Goal: Task Accomplishment & Management: Manage account settings

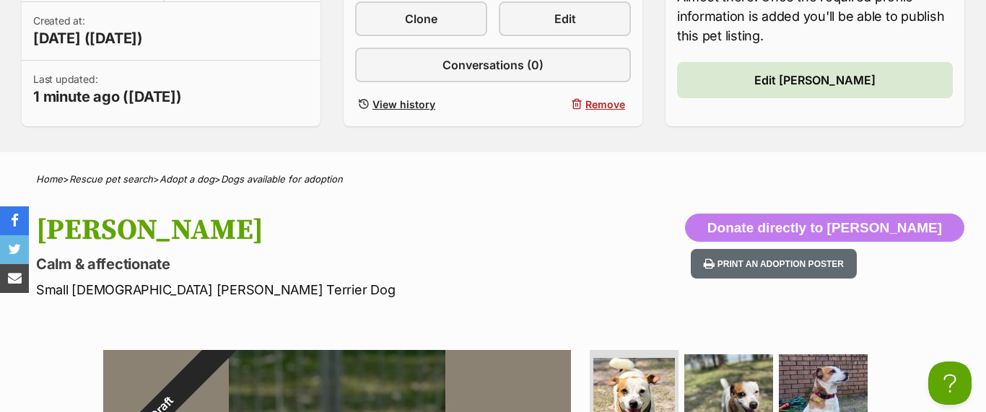
scroll to position [408, 0]
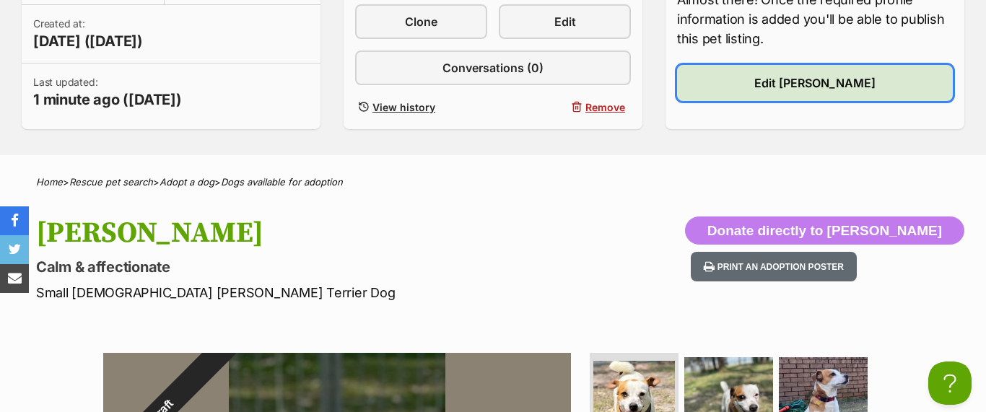
click at [805, 83] on span "Edit [PERSON_NAME]" at bounding box center [814, 82] width 121 height 17
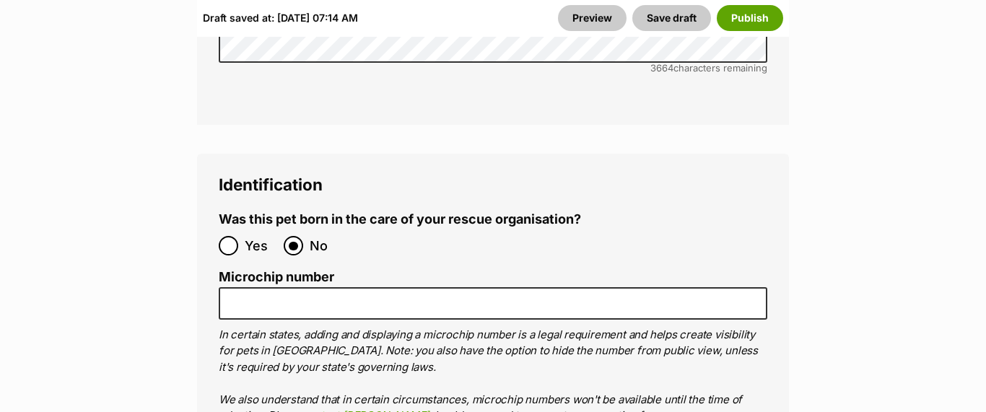
scroll to position [5124, 0]
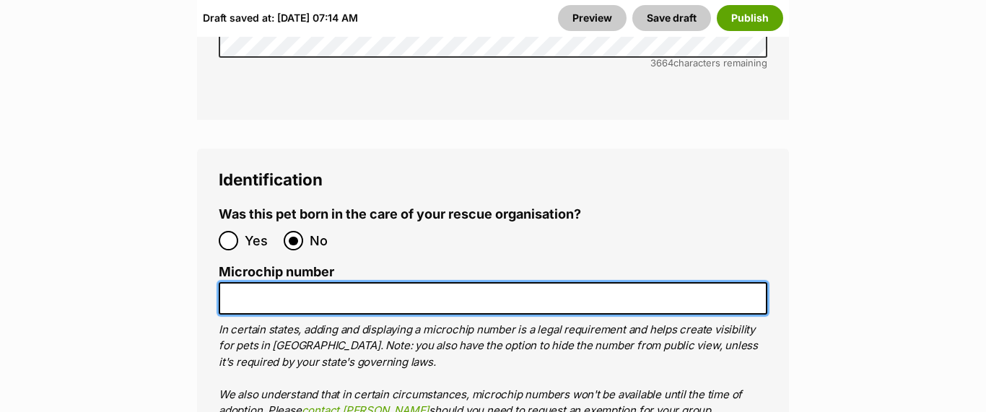
click at [284, 282] on input "Microchip number" at bounding box center [493, 298] width 548 height 32
type input "0"
type input "991003000605146"
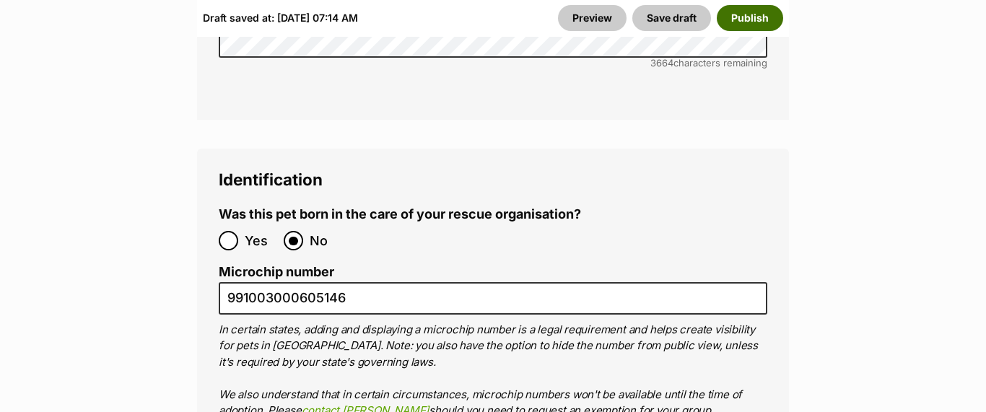
click at [750, 9] on button "Publish" at bounding box center [750, 18] width 66 height 26
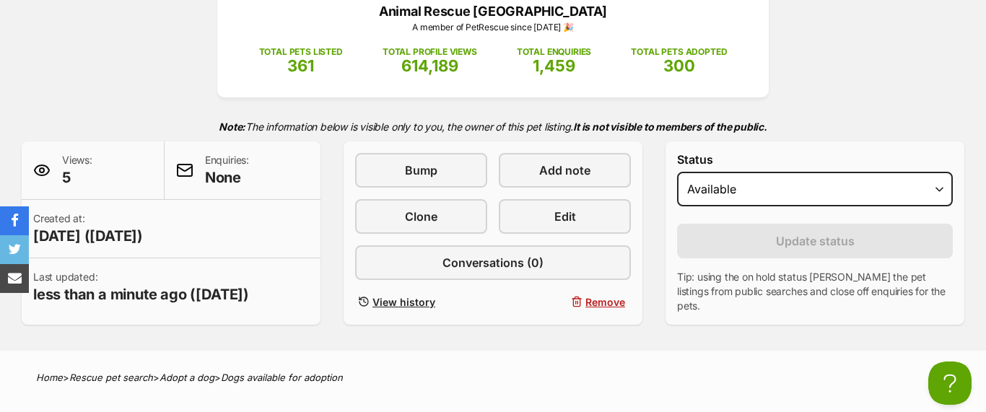
scroll to position [226, 0]
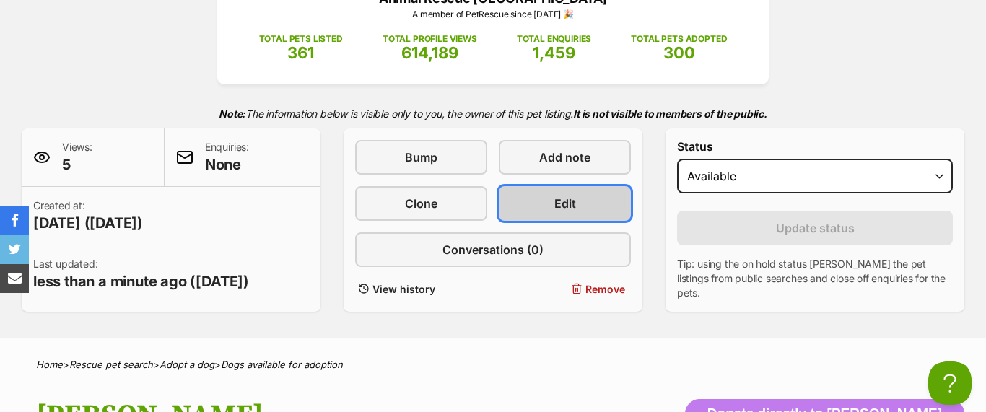
click at [571, 198] on span "Edit" at bounding box center [565, 203] width 22 height 17
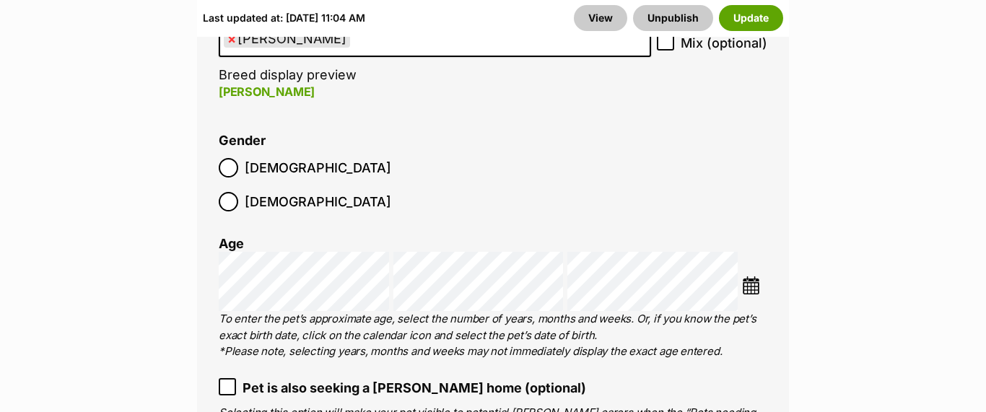
scroll to position [2419, 0]
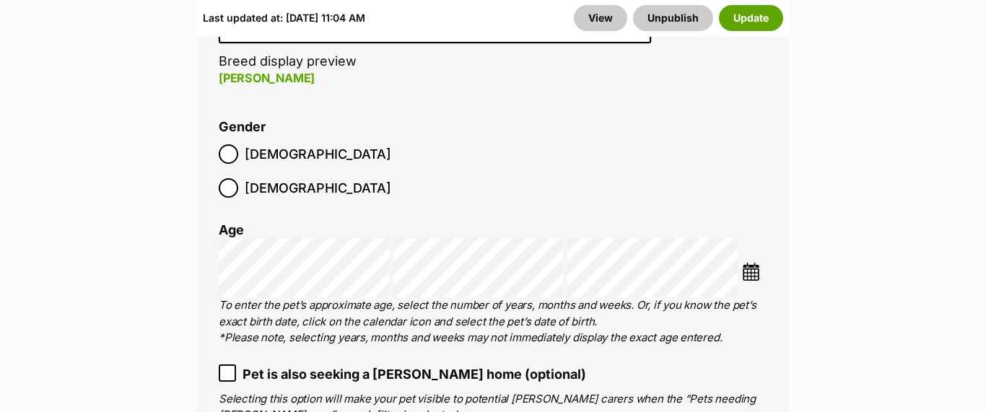
click at [750, 263] on img at bounding box center [751, 272] width 18 height 18
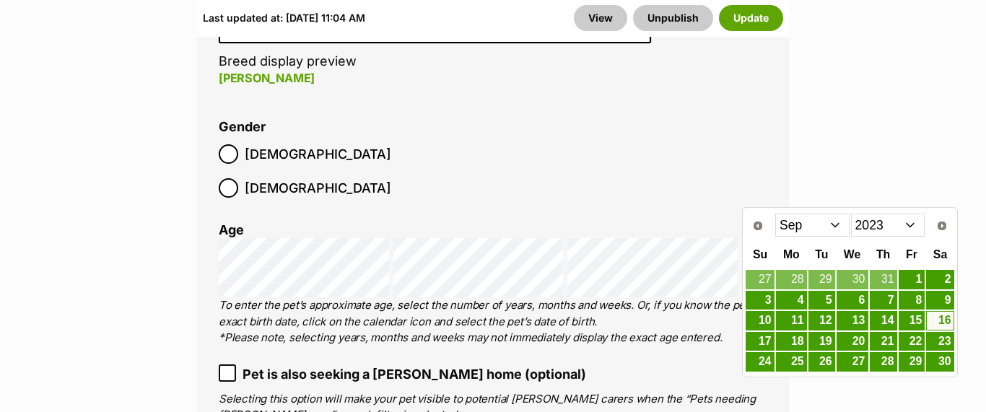
click at [911, 224] on select "2013 2014 2015 2016 2017 2018 2019 2020 2021 2022 2023 2024 2025" at bounding box center [888, 225] width 74 height 23
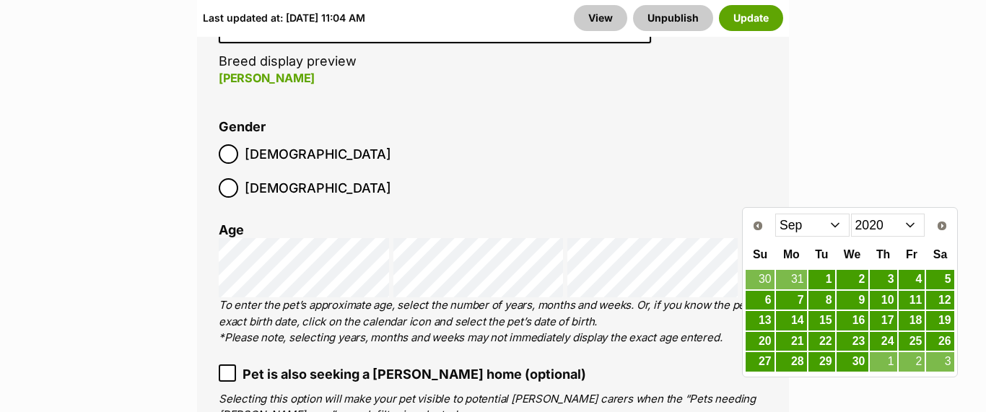
click at [831, 232] on select "Jan Feb Mar Apr May Jun Jul Aug Sep Oct Nov Dec" at bounding box center [812, 225] width 74 height 23
click at [824, 319] on link "16" at bounding box center [821, 321] width 27 height 18
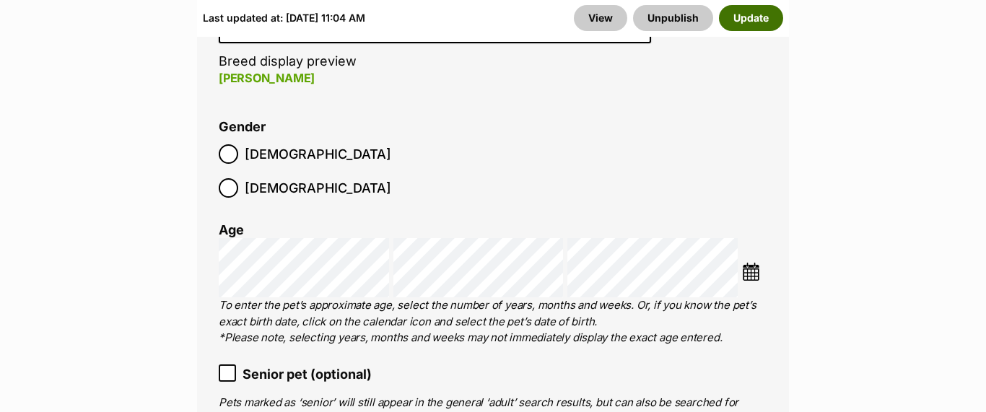
click at [745, 17] on button "Update" at bounding box center [751, 18] width 64 height 26
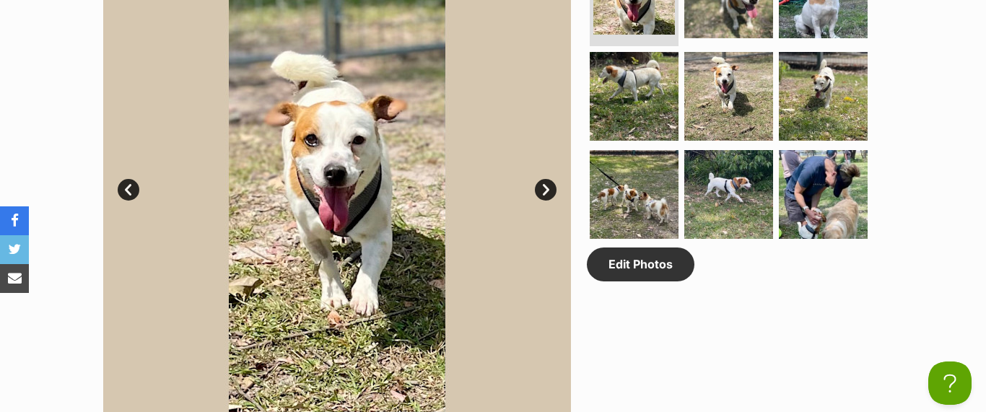
scroll to position [823, 0]
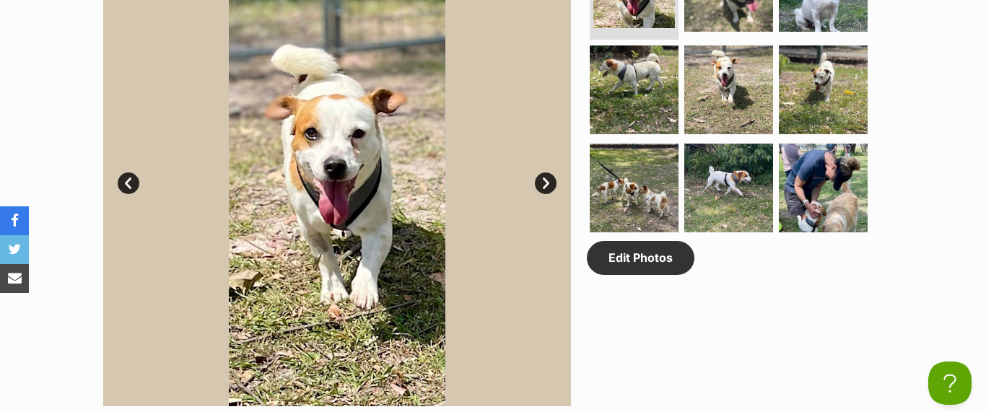
click at [350, 196] on img at bounding box center [337, 173] width 468 height 468
click at [546, 178] on link "Next" at bounding box center [546, 183] width 22 height 22
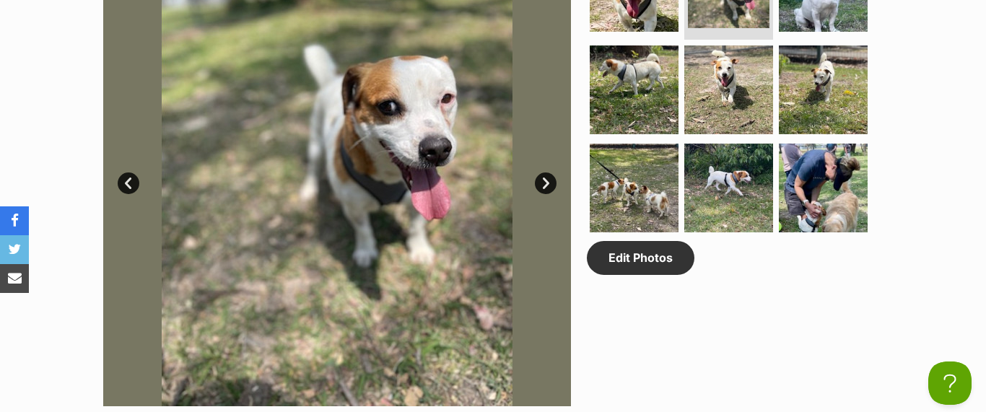
click at [546, 178] on link "Next" at bounding box center [546, 183] width 22 height 22
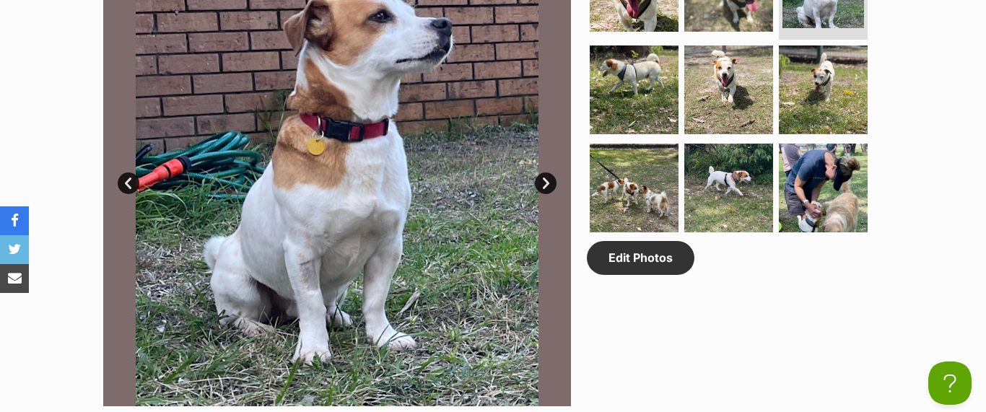
click at [546, 178] on link "Next" at bounding box center [546, 183] width 22 height 22
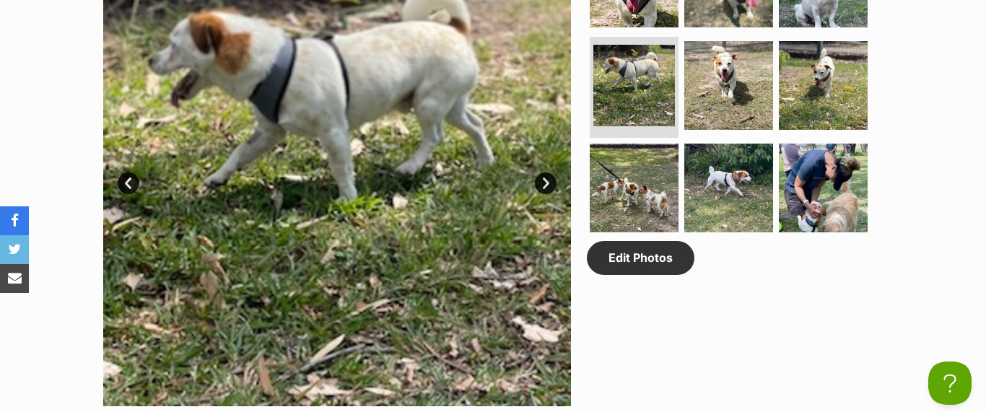
click at [546, 178] on link "Next" at bounding box center [546, 183] width 22 height 22
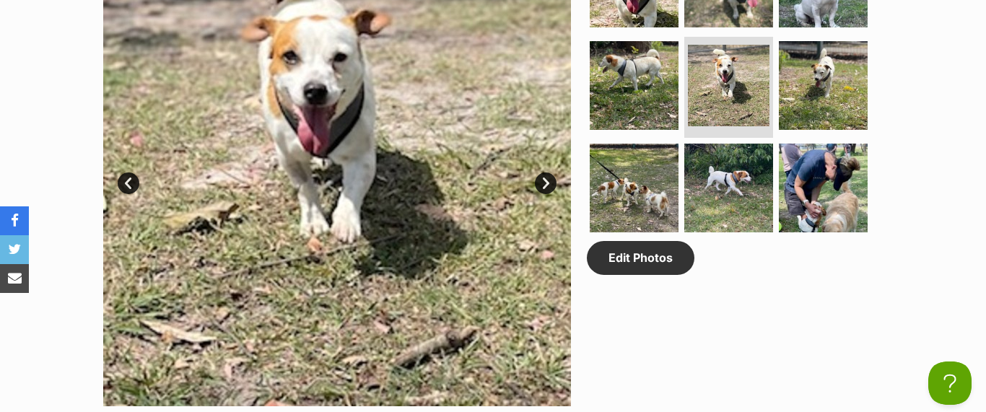
click at [546, 178] on link "Next" at bounding box center [546, 183] width 22 height 22
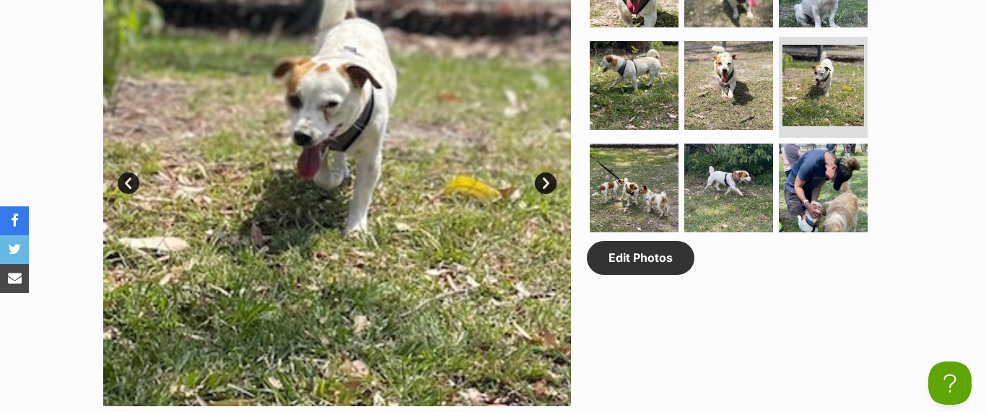
click at [546, 178] on link "Next" at bounding box center [546, 183] width 22 height 22
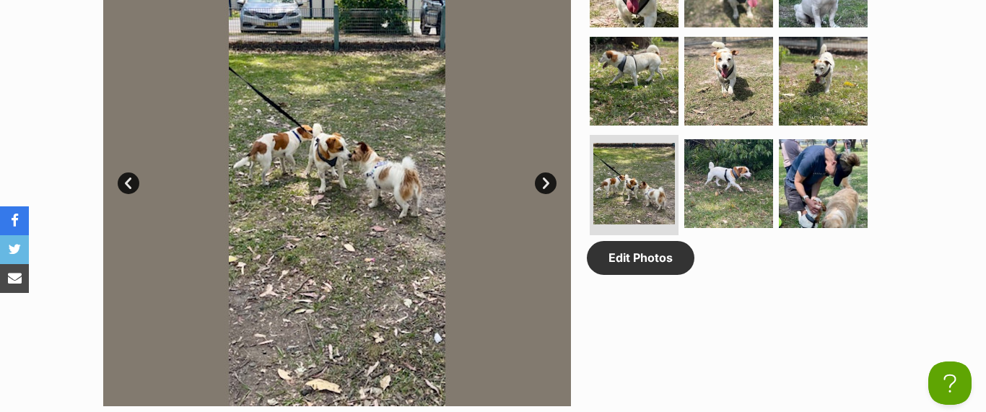
click at [546, 178] on link "Next" at bounding box center [546, 183] width 22 height 22
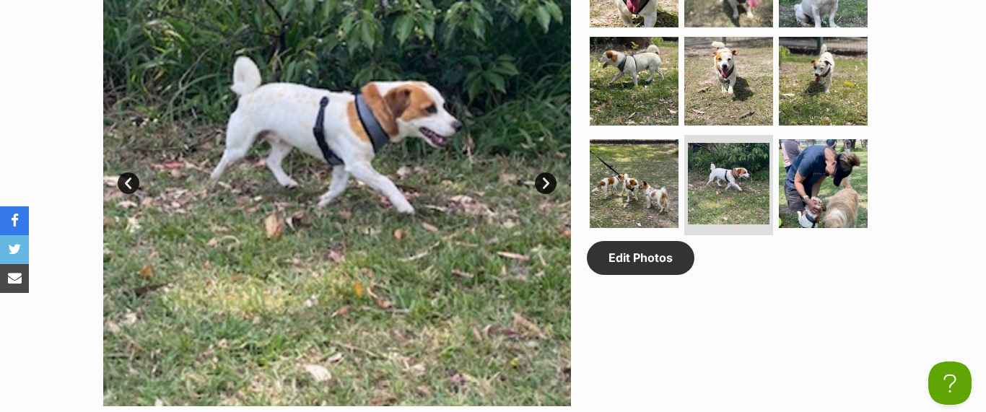
click at [546, 178] on link "Next" at bounding box center [546, 183] width 22 height 22
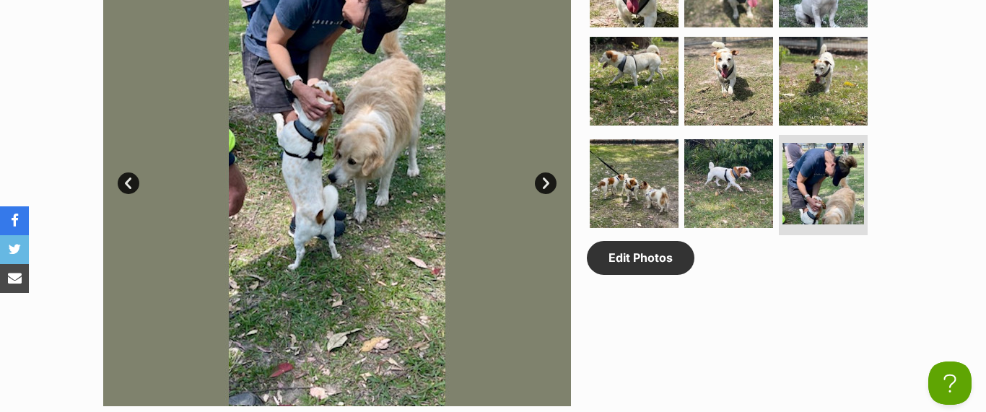
click at [546, 178] on link "Next" at bounding box center [546, 183] width 22 height 22
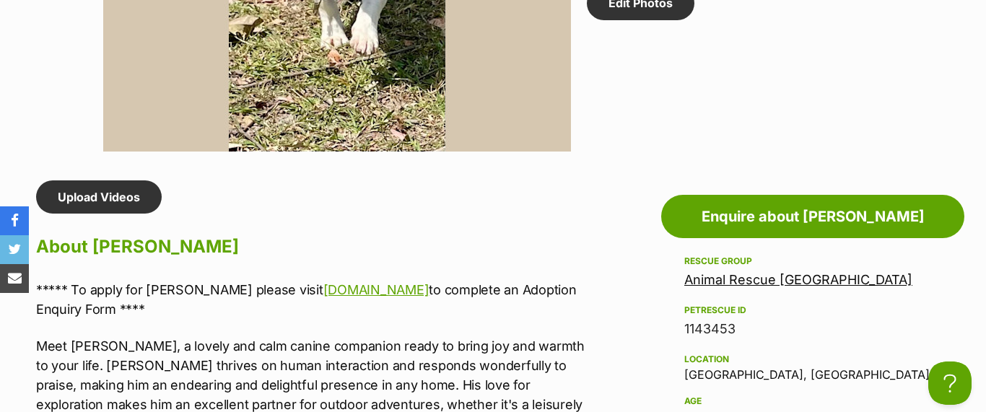
scroll to position [1092, 0]
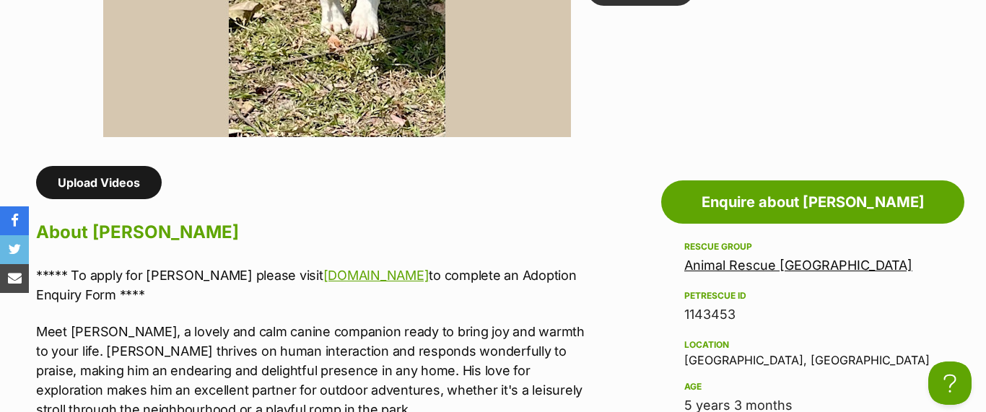
click at [116, 183] on link "Upload Videos" at bounding box center [99, 182] width 126 height 33
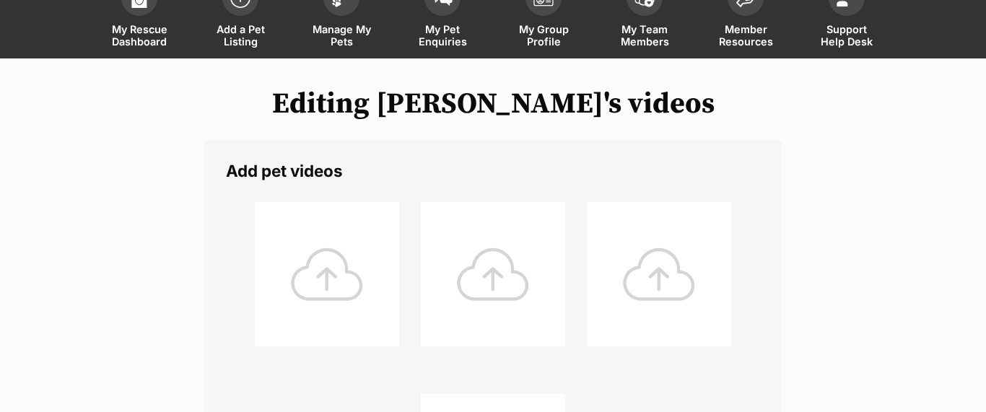
click at [335, 275] on div at bounding box center [327, 274] width 144 height 144
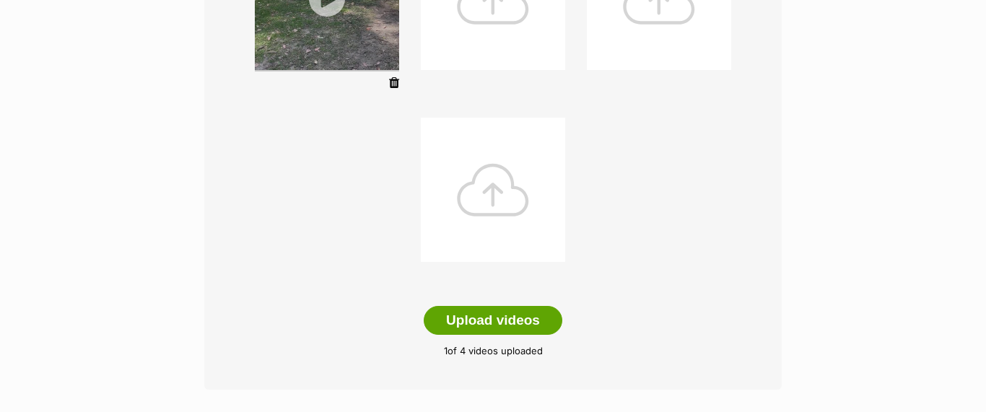
scroll to position [382, 0]
click at [510, 319] on button "Upload videos" at bounding box center [493, 319] width 139 height 29
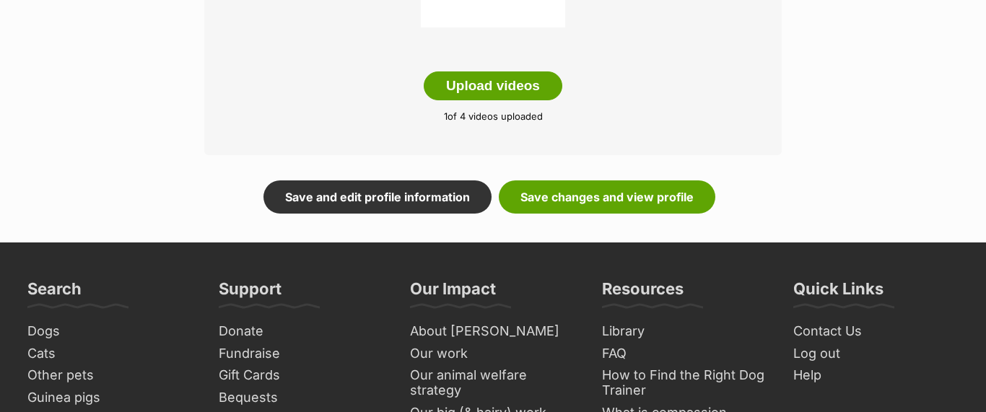
scroll to position [611, 0]
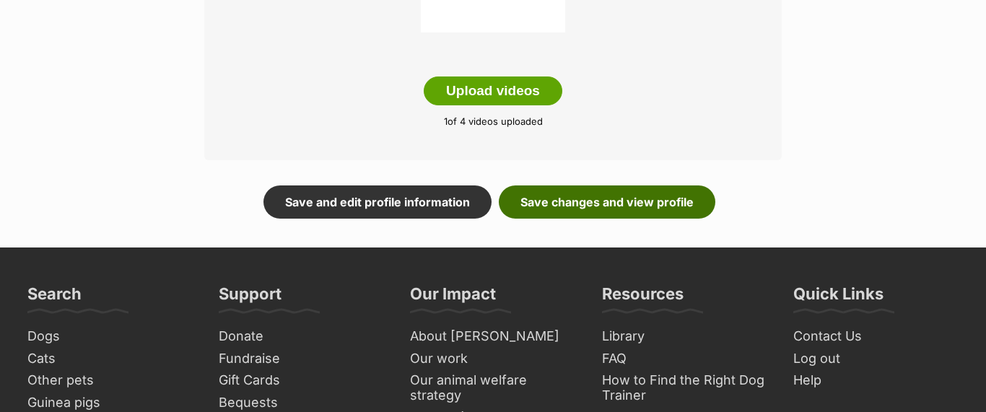
click at [612, 204] on link "Save changes and view profile" at bounding box center [607, 201] width 216 height 33
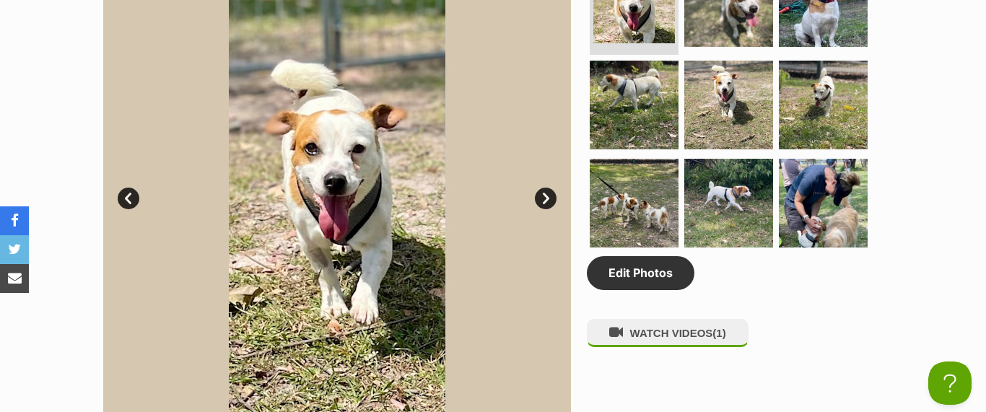
scroll to position [805, 0]
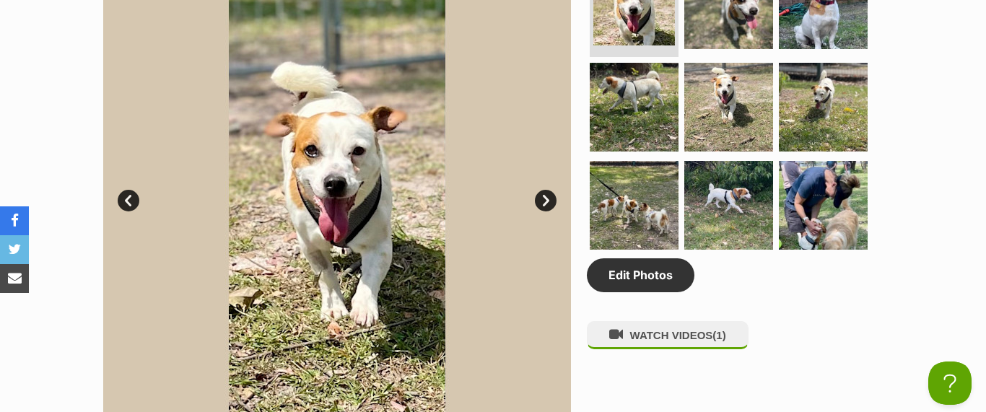
click at [550, 197] on link "Next" at bounding box center [546, 201] width 22 height 22
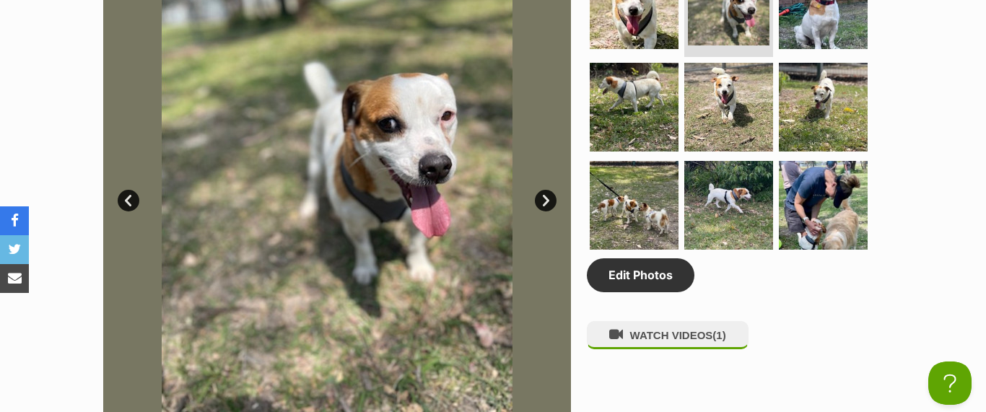
click at [550, 197] on link "Next" at bounding box center [546, 201] width 22 height 22
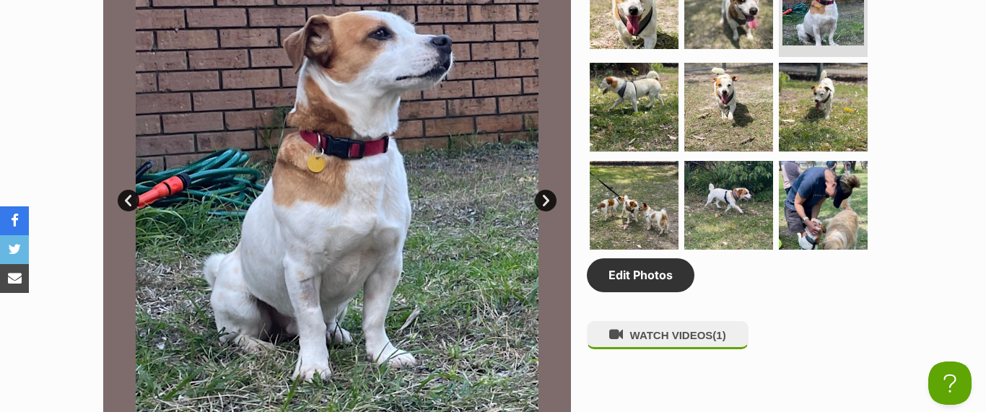
click at [550, 197] on link "Next" at bounding box center [546, 201] width 22 height 22
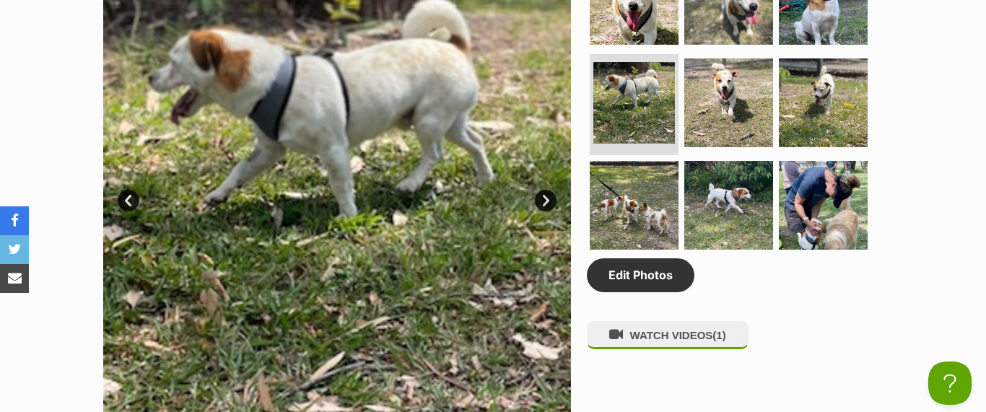
click at [550, 197] on link "Next" at bounding box center [546, 201] width 22 height 22
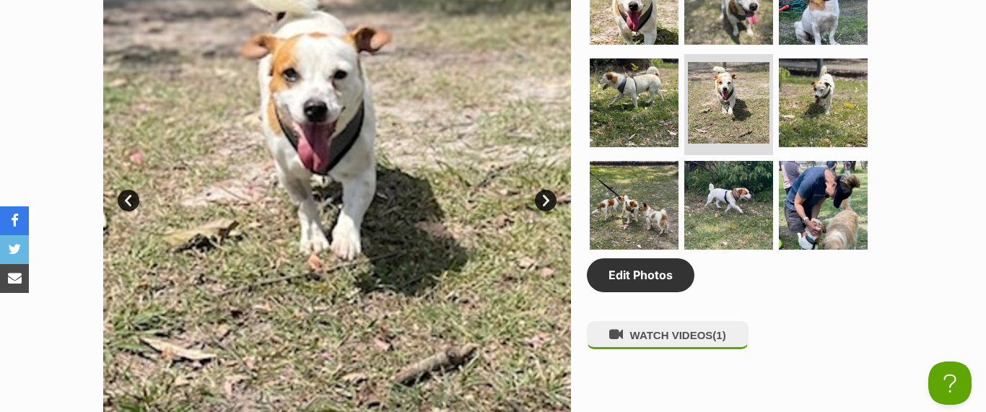
click at [550, 197] on link "Next" at bounding box center [546, 201] width 22 height 22
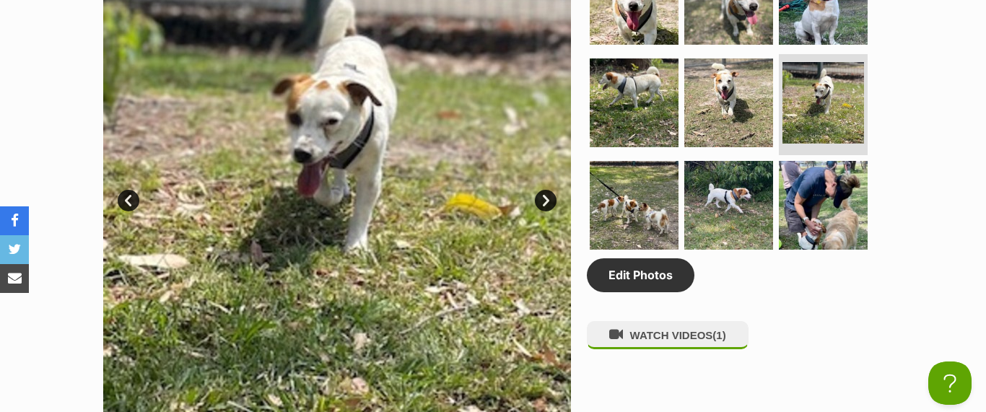
click at [550, 197] on link "Next" at bounding box center [546, 201] width 22 height 22
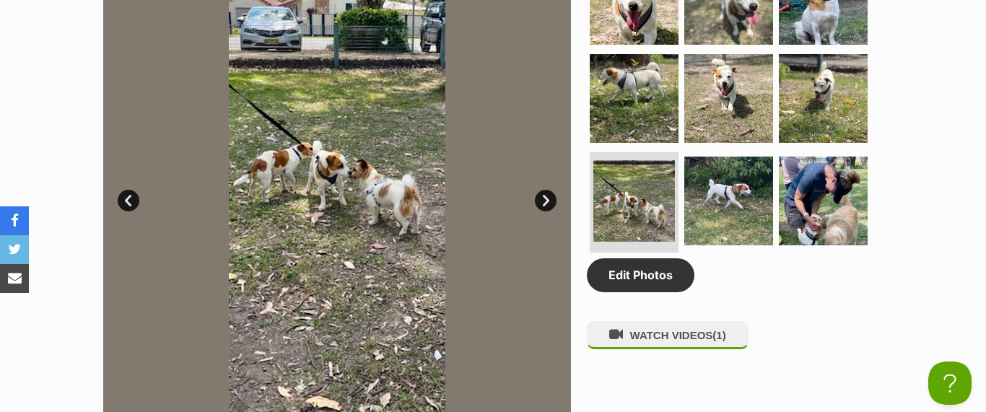
click at [550, 197] on link "Next" at bounding box center [546, 201] width 22 height 22
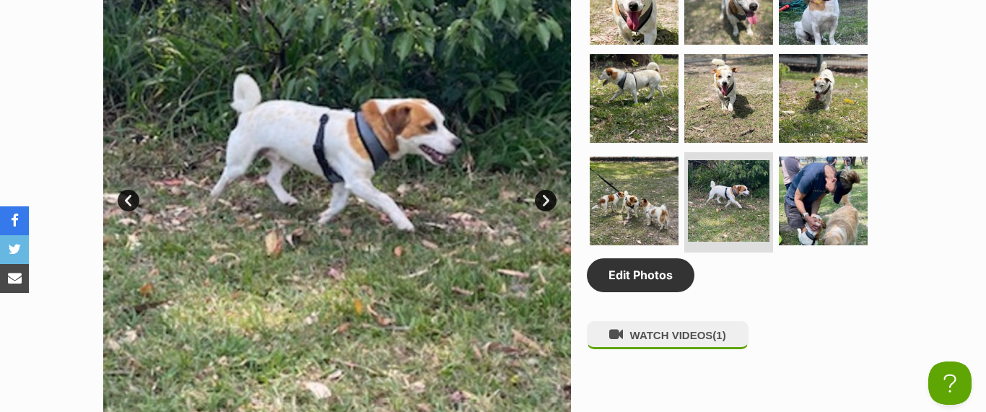
click at [550, 197] on link "Next" at bounding box center [546, 201] width 22 height 22
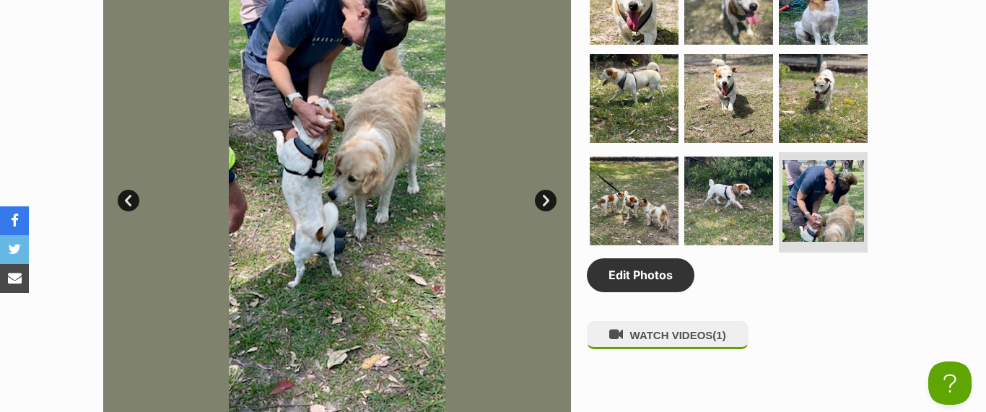
click at [550, 197] on link "Next" at bounding box center [546, 201] width 22 height 22
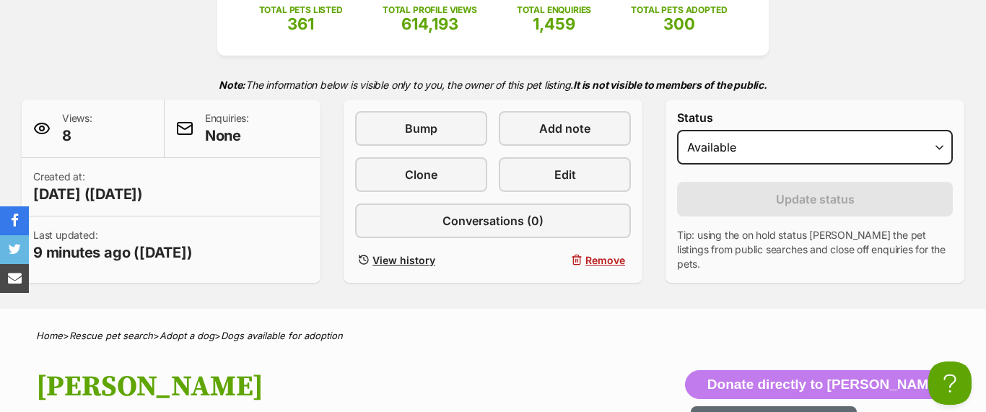
scroll to position [270, 0]
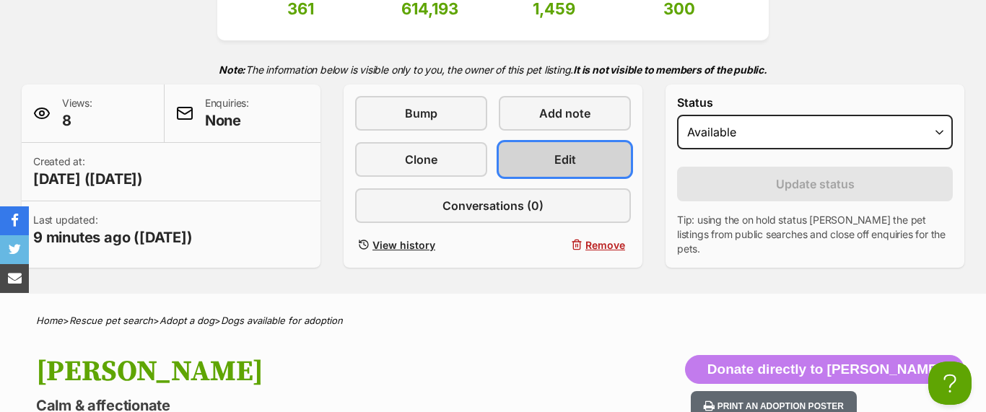
click at [562, 151] on span "Edit" at bounding box center [565, 159] width 22 height 17
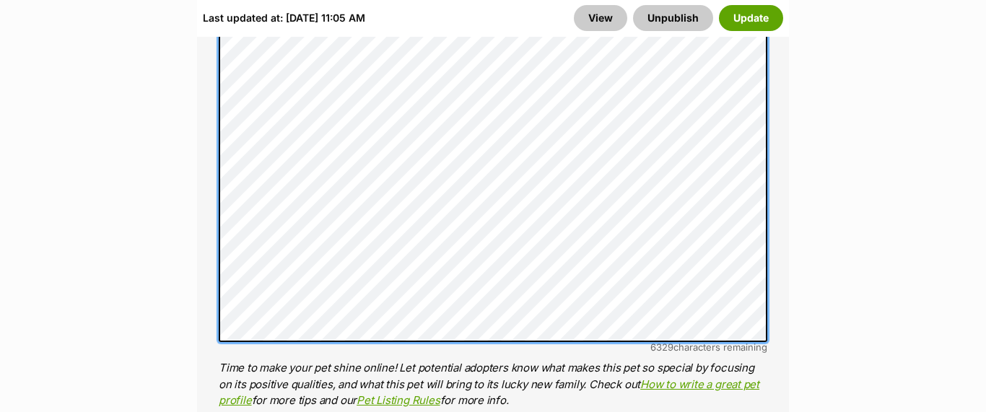
scroll to position [1483, 0]
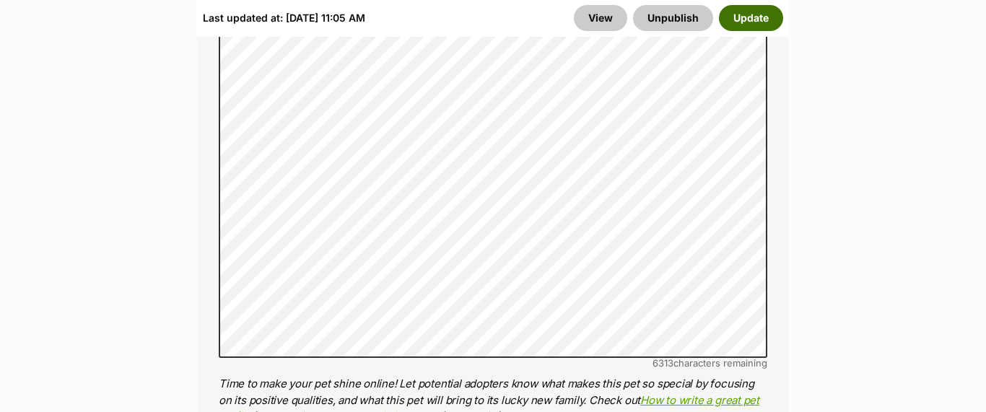
click at [752, 14] on button "Update" at bounding box center [751, 18] width 64 height 26
